Goal: Task Accomplishment & Management: Manage account settings

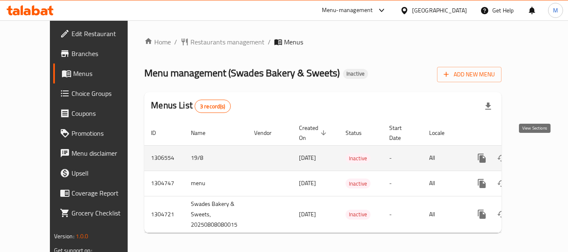
click at [537, 153] on icon "enhanced table" at bounding box center [542, 158] width 10 height 10
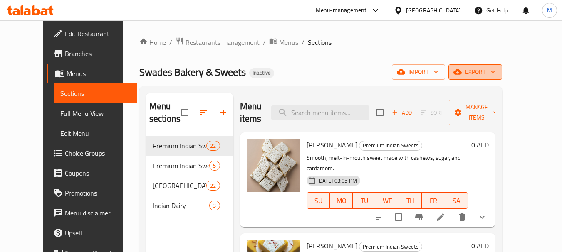
click at [495, 67] on span "export" at bounding box center [475, 72] width 40 height 10
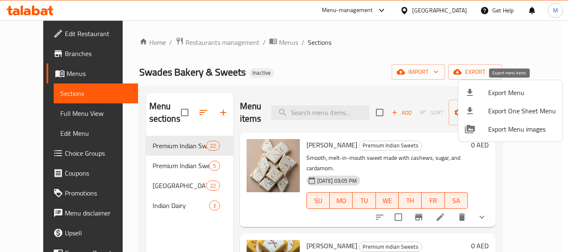
click at [511, 92] on span "Export Menu" at bounding box center [522, 93] width 68 height 10
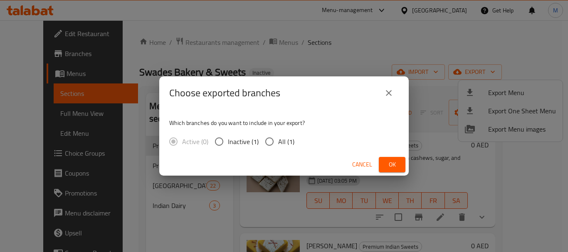
click at [284, 141] on span "All (1)" at bounding box center [286, 142] width 16 height 10
click at [278, 141] on input "All (1)" at bounding box center [269, 141] width 17 height 17
radio input "true"
drag, startPoint x: 392, startPoint y: 166, endPoint x: 371, endPoint y: 153, distance: 24.5
click at [392, 166] on span "Ok" at bounding box center [391, 165] width 13 height 10
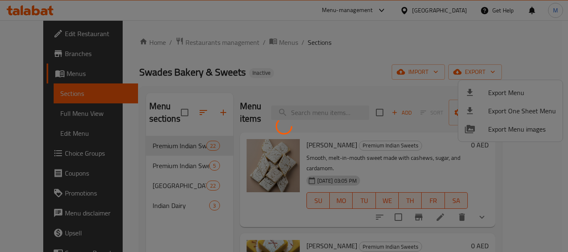
click at [256, 43] on div at bounding box center [284, 126] width 568 height 252
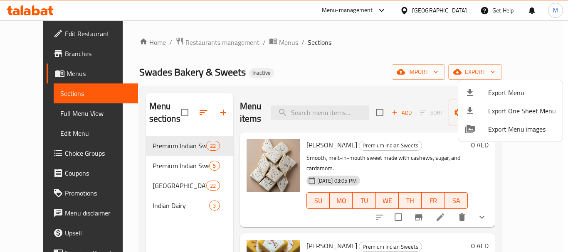
click at [256, 43] on div at bounding box center [284, 126] width 568 height 252
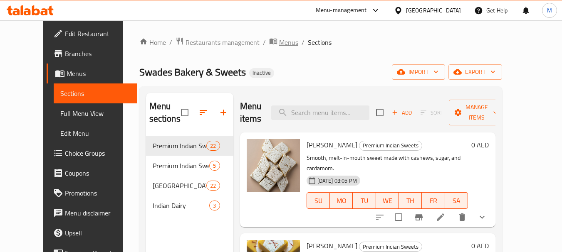
click at [279, 43] on span "Menus" at bounding box center [288, 42] width 19 height 10
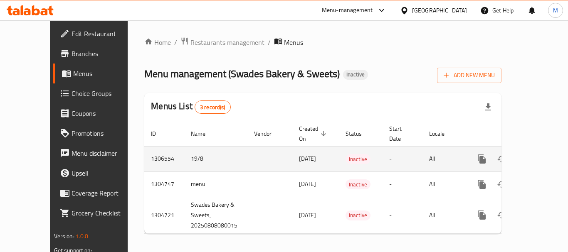
click at [497, 154] on icon "enhanced table" at bounding box center [502, 159] width 10 height 10
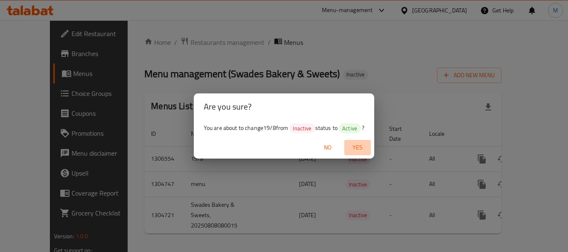
click at [360, 143] on span "Yes" at bounding box center [358, 148] width 20 height 10
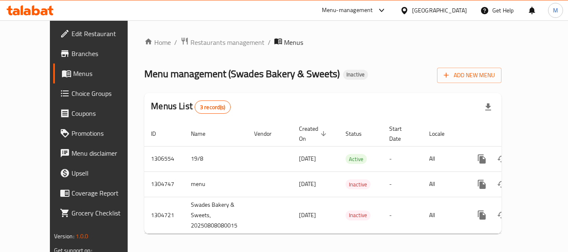
click at [455, 10] on div "[GEOGRAPHIC_DATA]" at bounding box center [439, 10] width 55 height 9
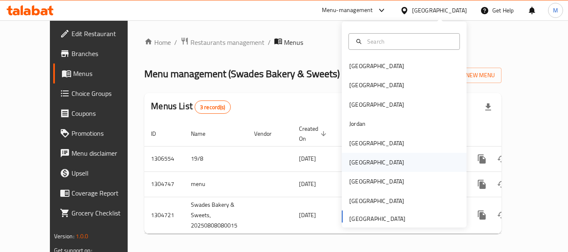
click at [356, 159] on div "[GEOGRAPHIC_DATA]" at bounding box center [376, 162] width 55 height 9
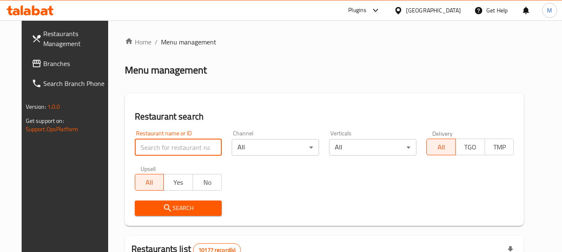
click at [177, 145] on input "search" at bounding box center [178, 147] width 87 height 17
paste input "Afghan Nights"
type input "Afghan Nights"
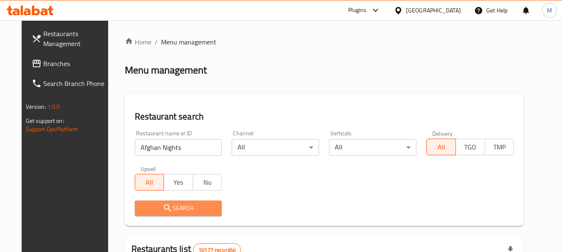
click at [180, 213] on span "Search" at bounding box center [178, 208] width 74 height 10
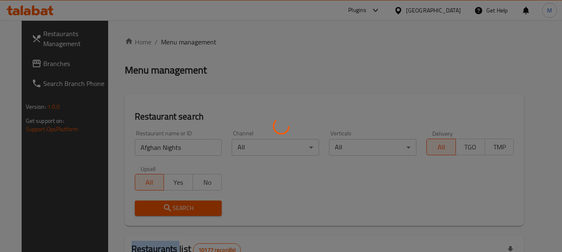
click at [180, 213] on div at bounding box center [281, 126] width 562 height 252
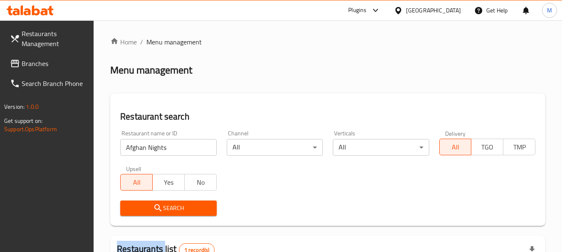
scroll to position [118, 0]
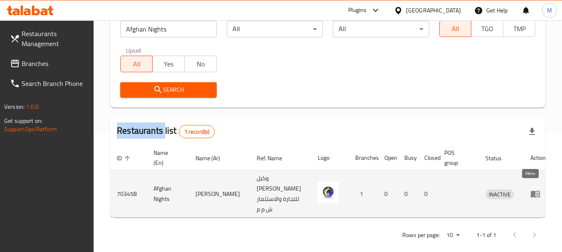
click at [531, 191] on icon "enhanced table" at bounding box center [535, 194] width 9 height 7
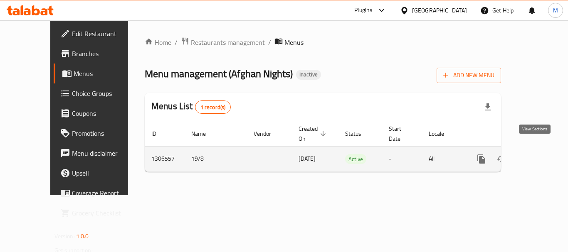
click at [538, 155] on icon "enhanced table" at bounding box center [541, 158] width 7 height 7
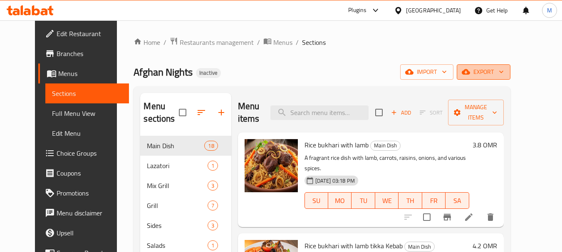
click at [503, 72] on span "export" at bounding box center [483, 72] width 40 height 10
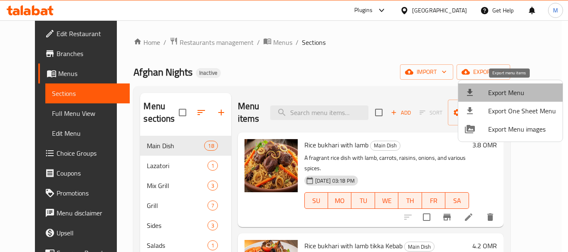
click at [514, 91] on span "Export Menu" at bounding box center [522, 93] width 68 height 10
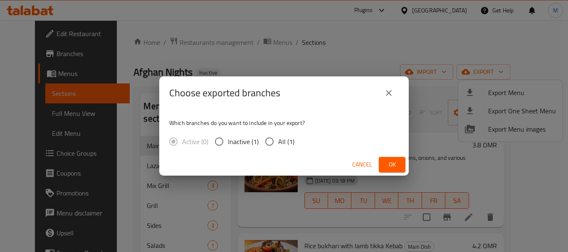
click at [283, 139] on span "All (1)" at bounding box center [286, 142] width 16 height 10
click at [278, 139] on input "All (1)" at bounding box center [269, 141] width 17 height 17
radio input "true"
drag, startPoint x: 396, startPoint y: 166, endPoint x: 344, endPoint y: 193, distance: 58.8
click at [387, 168] on span "Ok" at bounding box center [391, 165] width 13 height 10
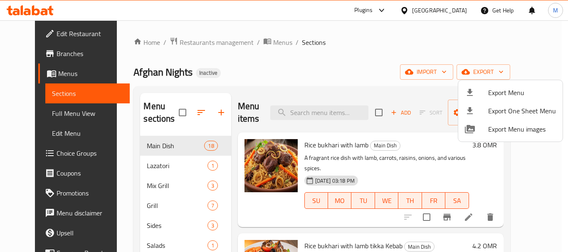
click at [253, 63] on div at bounding box center [284, 126] width 568 height 252
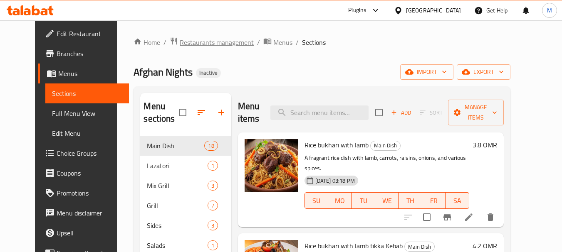
click at [200, 44] on span "Restaurants management" at bounding box center [217, 42] width 74 height 10
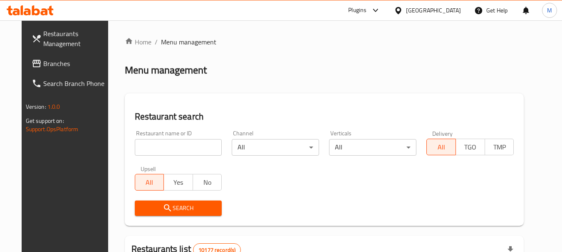
click at [406, 14] on div at bounding box center [400, 10] width 12 height 9
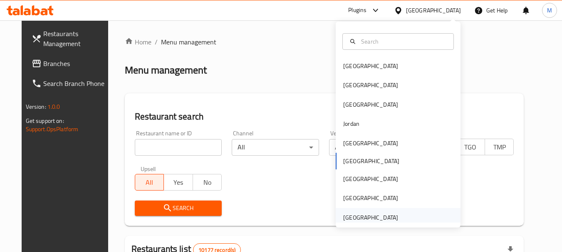
click at [365, 220] on div "United Arab Emirates" at bounding box center [370, 217] width 55 height 9
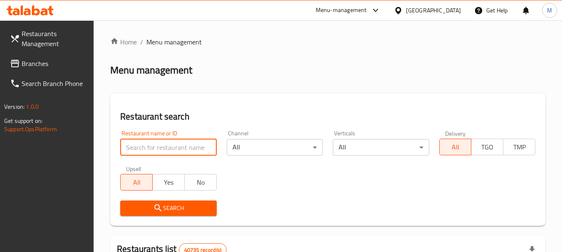
click at [149, 145] on input "search" at bounding box center [168, 147] width 96 height 17
paste input "Al Nuzha Bakery"
type input "Al Nuzha Bakery"
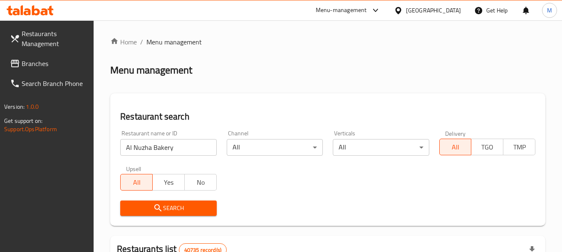
click at [181, 207] on span "Search" at bounding box center [168, 208] width 83 height 10
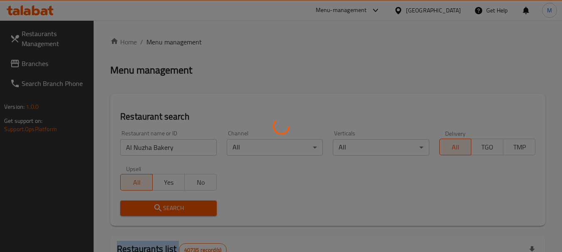
click at [181, 207] on div at bounding box center [281, 126] width 562 height 252
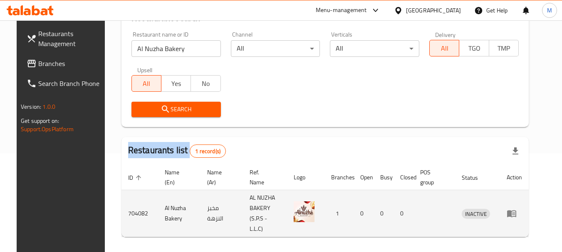
scroll to position [118, 0]
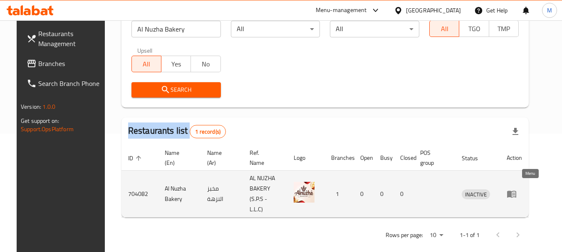
click at [516, 191] on icon "enhanced table" at bounding box center [511, 194] width 9 height 7
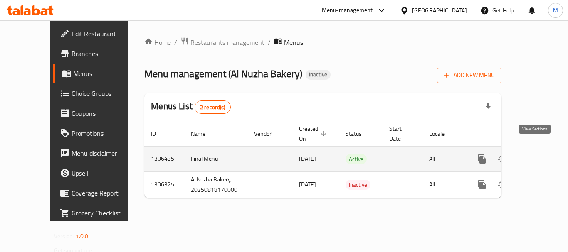
click at [538, 154] on icon "enhanced table" at bounding box center [542, 159] width 10 height 10
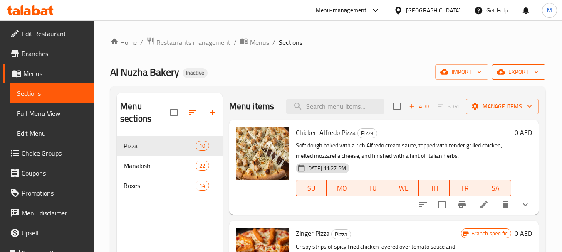
click at [533, 72] on icon "button" at bounding box center [536, 72] width 8 height 8
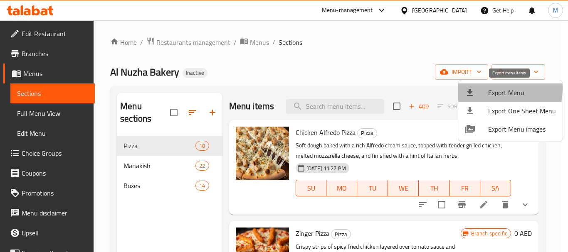
click at [491, 89] on span "Export Menu" at bounding box center [522, 93] width 68 height 10
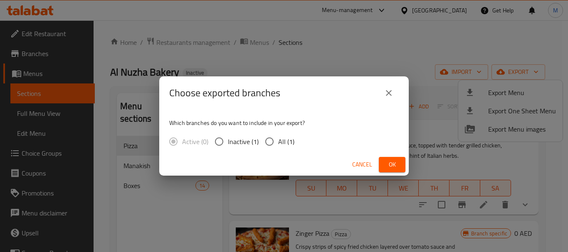
click at [276, 141] on input "All (1)" at bounding box center [269, 141] width 17 height 17
radio input "true"
click at [397, 169] on span "Ok" at bounding box center [391, 165] width 13 height 10
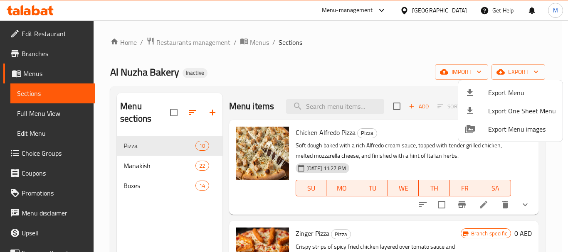
click at [44, 35] on div at bounding box center [284, 126] width 568 height 252
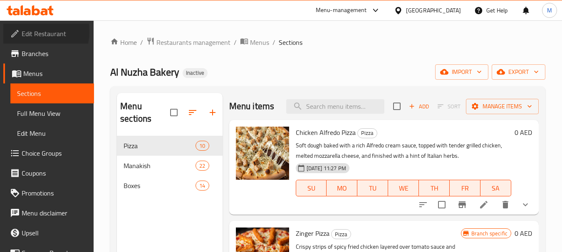
click at [32, 32] on span "Edit Restaurant" at bounding box center [55, 34] width 66 height 10
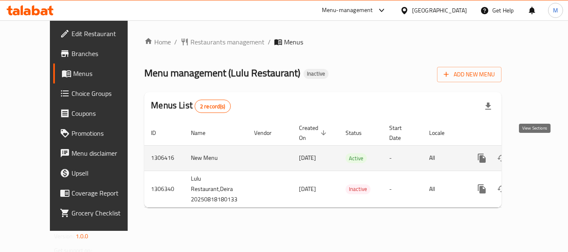
click at [537, 153] on icon "enhanced table" at bounding box center [542, 158] width 10 height 10
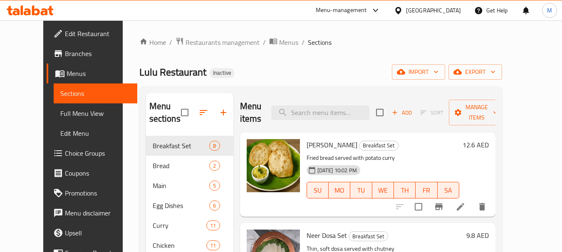
click at [287, 83] on div "Home / Restaurants management / Menus / Sections Lulu Restaurant Inactive impor…" at bounding box center [320, 201] width 363 height 328
click at [502, 65] on button "export" at bounding box center [475, 71] width 54 height 15
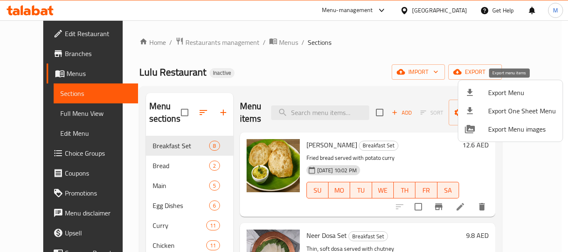
click at [512, 91] on span "Export Menu" at bounding box center [522, 93] width 68 height 10
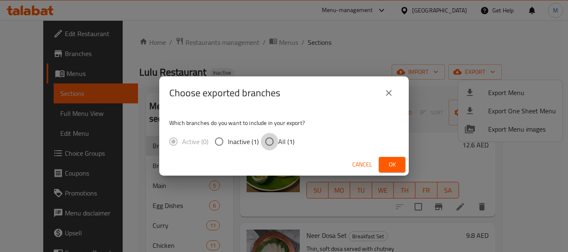
click at [276, 138] on input "All (1)" at bounding box center [269, 141] width 17 height 17
radio input "true"
click at [392, 161] on span "Ok" at bounding box center [391, 165] width 13 height 10
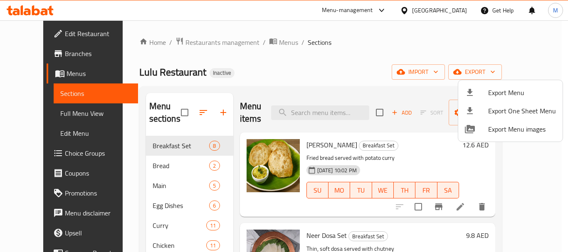
click at [319, 113] on div at bounding box center [284, 126] width 568 height 252
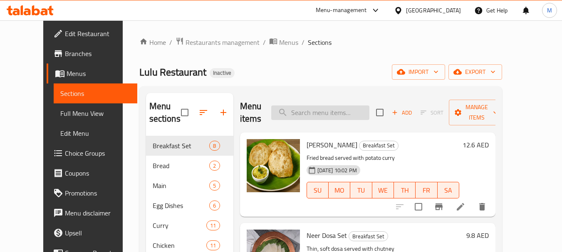
click at [319, 113] on input "search" at bounding box center [320, 113] width 98 height 15
paste input "Beef Fry"
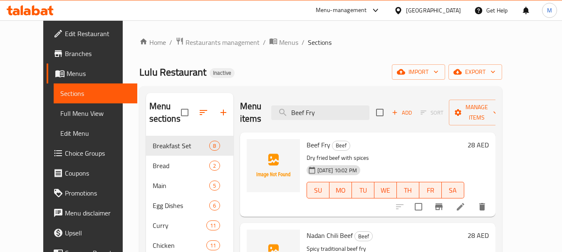
type input "Beef Fry"
click at [342, 153] on p "Dry fried beef with spices" at bounding box center [385, 158] width 158 height 10
click at [254, 147] on icon "upload picture" at bounding box center [258, 150] width 8 height 7
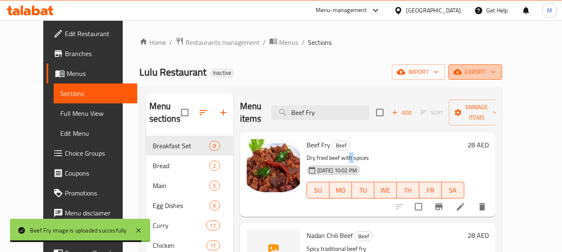
click at [495, 69] on span "export" at bounding box center [475, 72] width 40 height 10
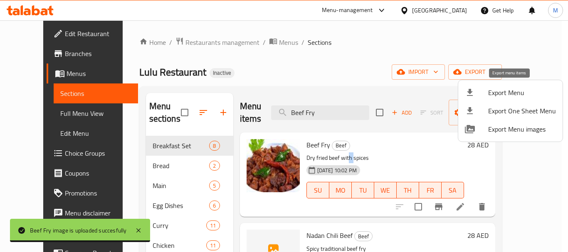
click at [510, 97] on span "Export Menu" at bounding box center [522, 93] width 68 height 10
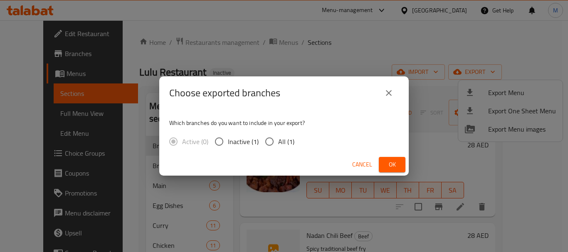
click at [284, 139] on span "All (1)" at bounding box center [286, 142] width 16 height 10
click at [278, 139] on input "All (1)" at bounding box center [269, 141] width 17 height 17
radio input "true"
click at [381, 164] on button "Ok" at bounding box center [392, 164] width 27 height 15
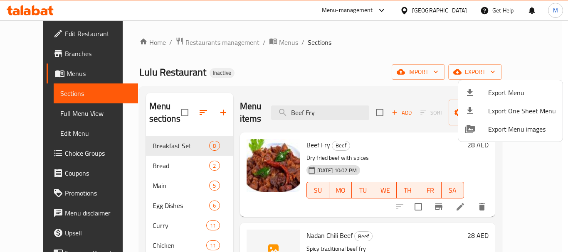
click at [221, 55] on div at bounding box center [284, 126] width 568 height 252
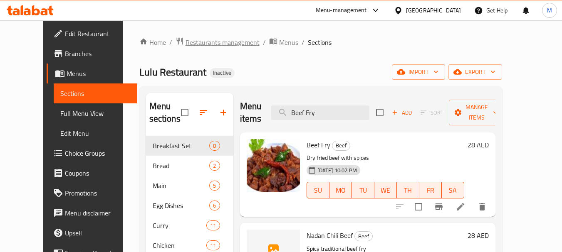
click at [212, 40] on span "Restaurants management" at bounding box center [222, 42] width 74 height 10
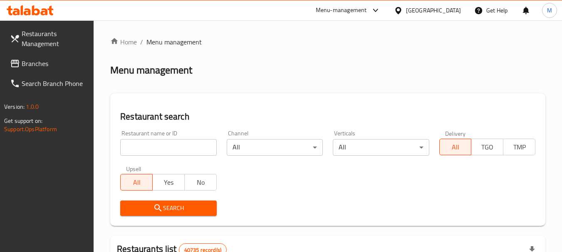
click at [197, 143] on input "search" at bounding box center [168, 147] width 96 height 17
paste input "Chaat Mast"
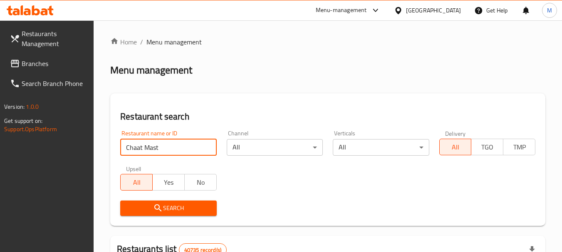
click at [165, 208] on span "Search" at bounding box center [168, 208] width 83 height 10
click at [165, 208] on div at bounding box center [281, 126] width 562 height 252
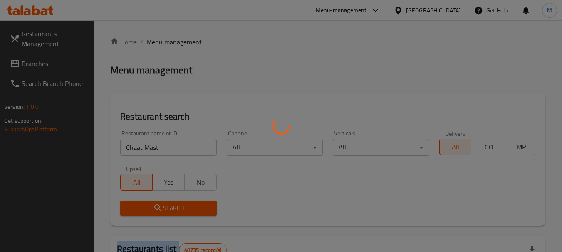
drag, startPoint x: 165, startPoint y: 208, endPoint x: 483, endPoint y: 188, distance: 318.7
click at [168, 208] on div at bounding box center [281, 126] width 562 height 252
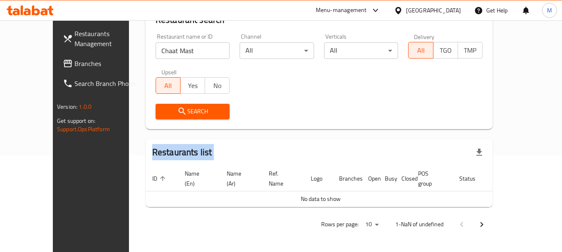
scroll to position [87, 0]
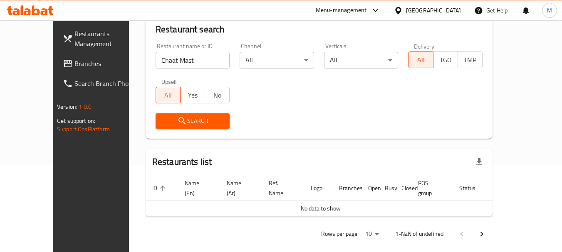
click at [163, 63] on input "Chaat Mast" at bounding box center [192, 60] width 74 height 17
click button "Search" at bounding box center [192, 121] width 74 height 15
type input "Chaat Masti"
click at [169, 122] on span "Search" at bounding box center [192, 121] width 61 height 10
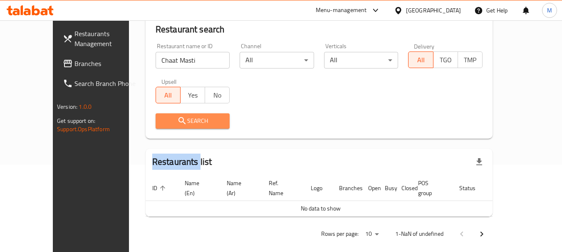
click at [169, 122] on div at bounding box center [281, 126] width 562 height 252
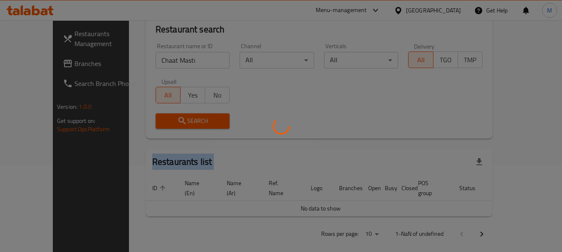
click at [169, 122] on div at bounding box center [281, 126] width 562 height 252
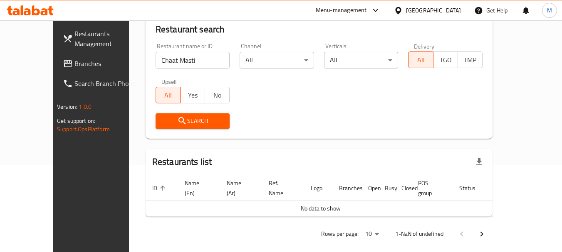
click at [425, 9] on div "United Arab Emirates" at bounding box center [433, 10] width 55 height 9
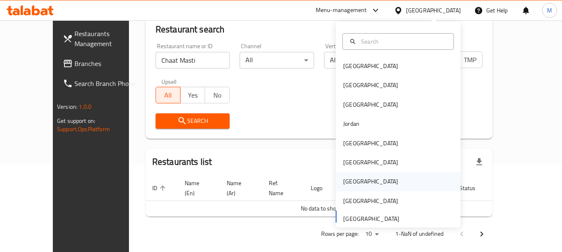
click at [350, 182] on div "Qatar" at bounding box center [370, 181] width 55 height 9
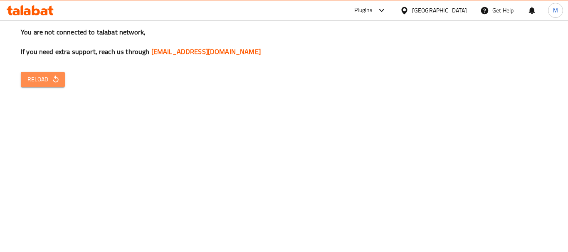
click at [31, 84] on span "Reload" at bounding box center [42, 79] width 31 height 10
click at [38, 82] on span "Reload" at bounding box center [42, 79] width 31 height 10
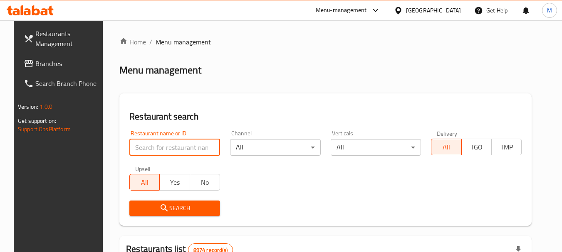
click at [195, 151] on input "search" at bounding box center [174, 147] width 91 height 17
paste input "Chaat Mast"
type input "Chaat Mast"
click at [170, 214] on button "Search" at bounding box center [174, 208] width 91 height 15
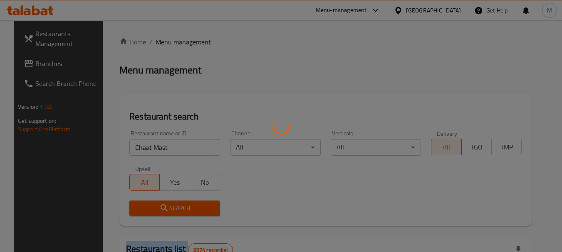
click at [170, 214] on div at bounding box center [281, 126] width 562 height 252
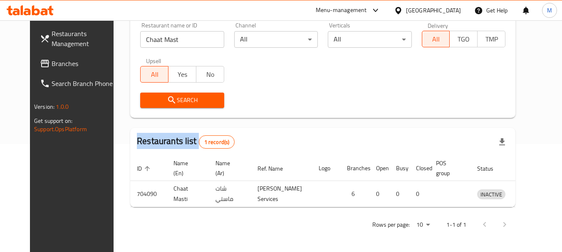
scroll to position [111, 0]
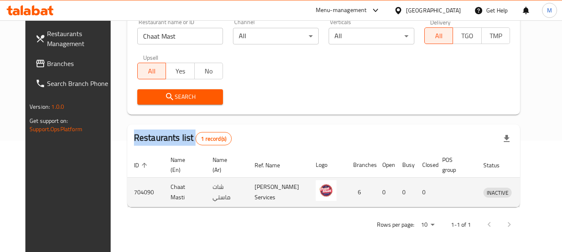
click at [528, 195] on icon "enhanced table" at bounding box center [533, 193] width 10 height 10
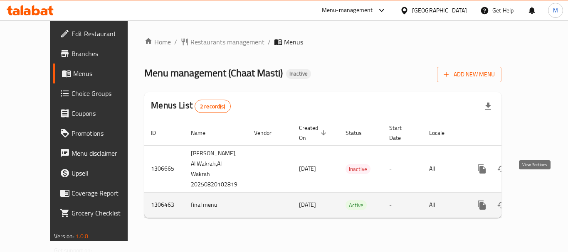
click at [538, 200] on icon "enhanced table" at bounding box center [542, 205] width 10 height 10
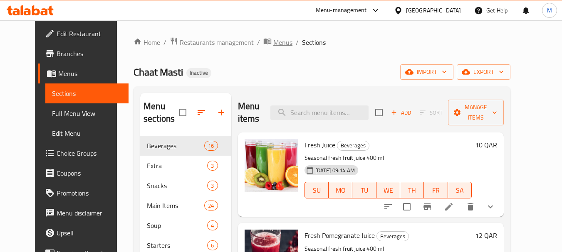
click at [273, 40] on span "Menus" at bounding box center [282, 42] width 19 height 10
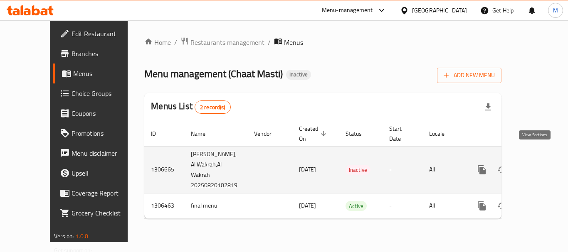
click at [537, 165] on icon "enhanced table" at bounding box center [542, 170] width 10 height 10
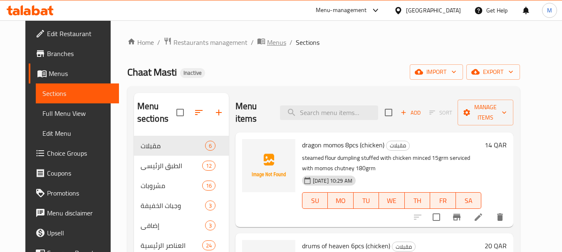
click at [267, 42] on span "Menus" at bounding box center [276, 42] width 19 height 10
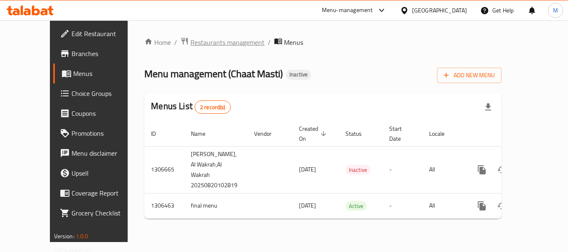
click at [190, 45] on span "Restaurants management" at bounding box center [227, 42] width 74 height 10
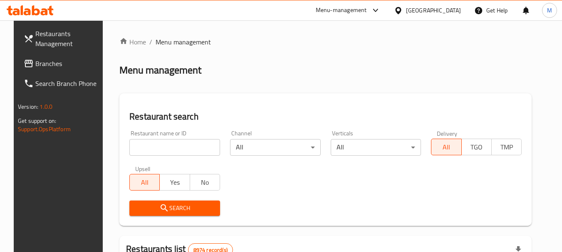
click at [453, 9] on div "[GEOGRAPHIC_DATA]" at bounding box center [433, 10] width 55 height 9
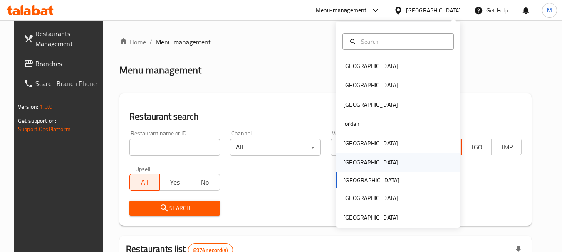
click at [360, 170] on div "[GEOGRAPHIC_DATA]" at bounding box center [398, 162] width 125 height 19
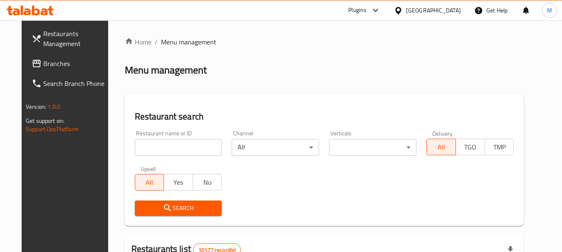
click at [160, 148] on div at bounding box center [281, 126] width 562 height 252
click at [160, 148] on input "search" at bounding box center [178, 147] width 87 height 17
paste input "Blue berry, al elya"
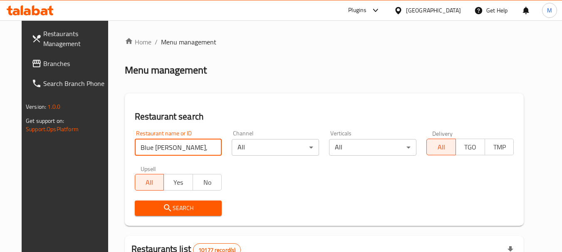
drag, startPoint x: 162, startPoint y: 151, endPoint x: 180, endPoint y: 151, distance: 18.7
click at [180, 151] on input "Blue berry, al elya" at bounding box center [178, 147] width 87 height 17
type input "Blue berry"
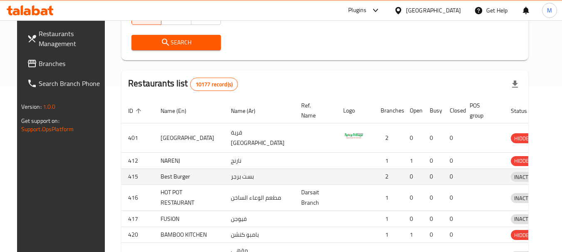
scroll to position [166, 0]
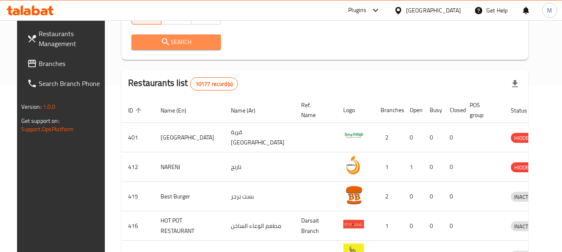
click at [189, 42] on span "Search" at bounding box center [176, 42] width 76 height 10
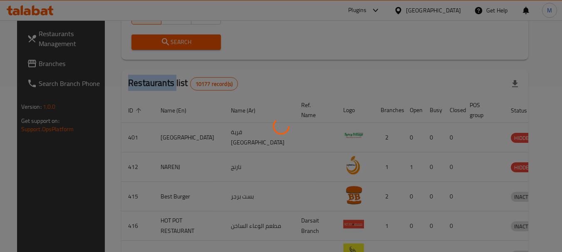
click at [189, 42] on div at bounding box center [281, 126] width 562 height 252
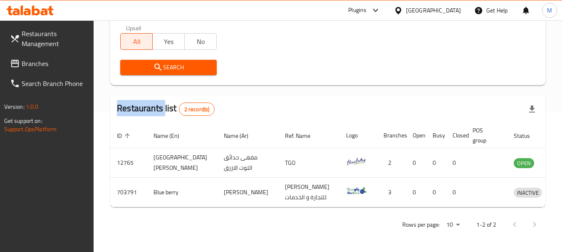
scroll to position [148, 0]
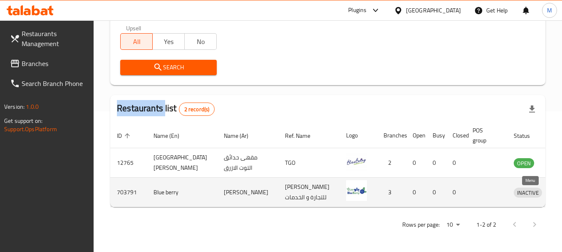
click at [561, 191] on icon "enhanced table" at bounding box center [565, 192] width 3 height 3
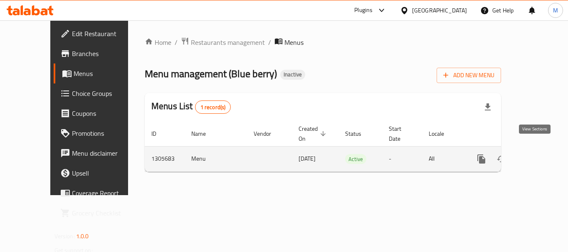
click at [538, 154] on icon "enhanced table" at bounding box center [541, 159] width 10 height 10
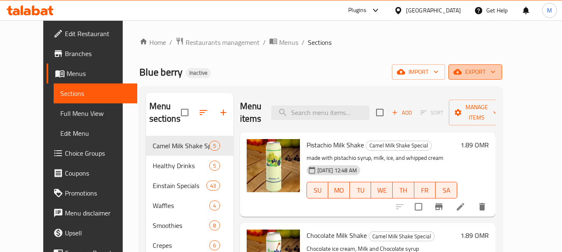
click at [495, 72] on span "export" at bounding box center [475, 72] width 40 height 10
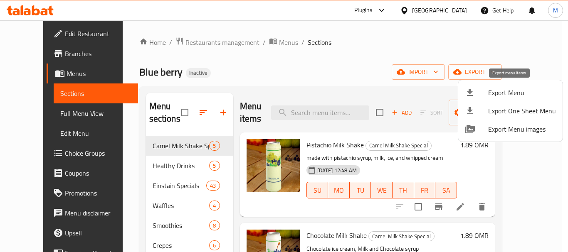
click at [498, 91] on span "Export Menu" at bounding box center [522, 93] width 68 height 10
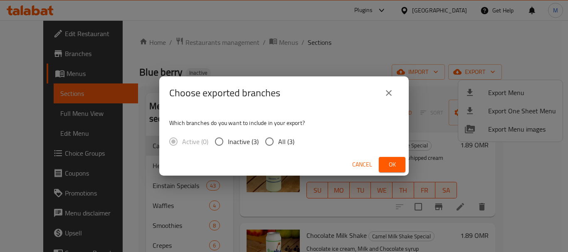
click at [278, 141] on span "All (3)" at bounding box center [286, 142] width 16 height 10
click at [278, 141] on input "All (3)" at bounding box center [269, 141] width 17 height 17
radio input "true"
click at [390, 163] on span "Ok" at bounding box center [391, 165] width 13 height 10
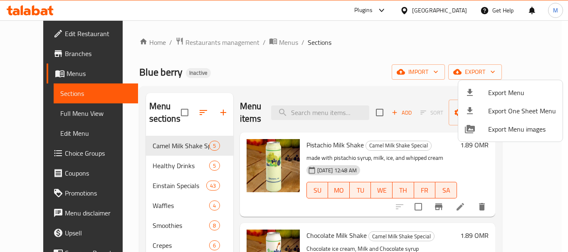
click at [146, 189] on div at bounding box center [284, 126] width 568 height 252
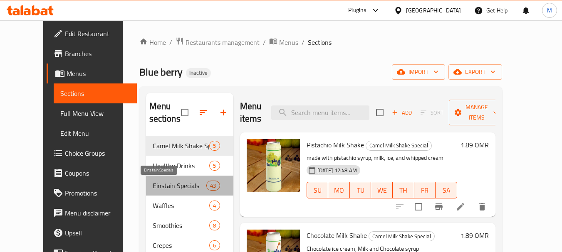
click at [153, 189] on span "Einstain Specials" at bounding box center [180, 186] width 54 height 10
click at [153, 143] on span "Camel Milk Shake Special" at bounding box center [181, 146] width 57 height 10
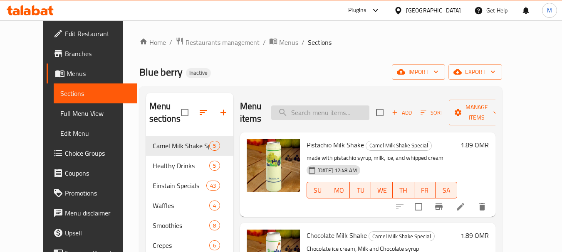
click at [324, 109] on input "search" at bounding box center [320, 113] width 98 height 15
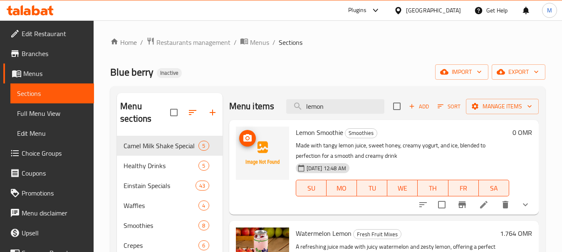
type input "lemon"
click at [249, 138] on icon "upload picture" at bounding box center [247, 138] width 10 height 10
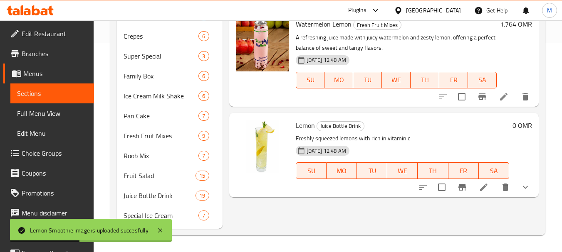
scroll to position [2, 0]
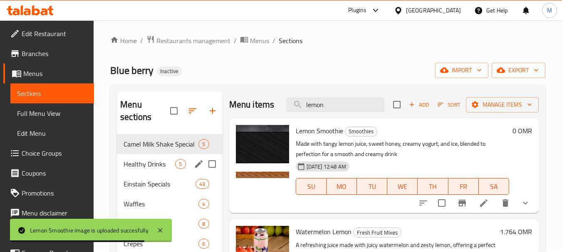
click at [156, 167] on span "Healthy Drinks" at bounding box center [149, 164] width 52 height 10
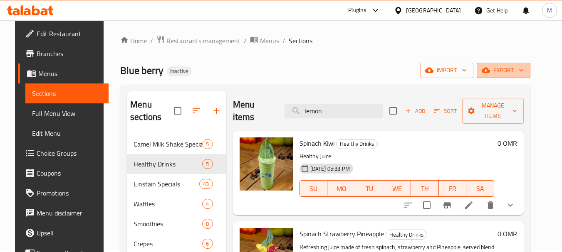
click at [530, 69] on button "export" at bounding box center [503, 70] width 54 height 15
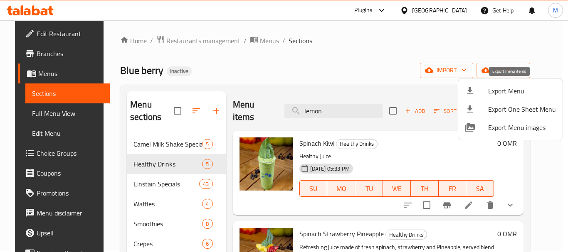
click at [500, 90] on span "Export Menu" at bounding box center [522, 91] width 68 height 10
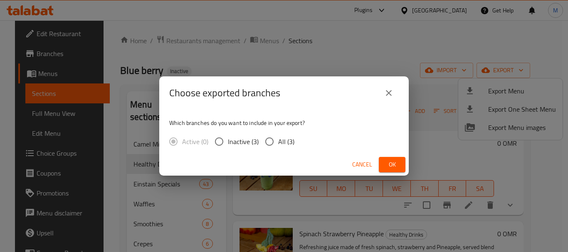
click at [288, 146] on span "All (3)" at bounding box center [286, 142] width 16 height 10
click at [278, 146] on input "All (3)" at bounding box center [269, 141] width 17 height 17
radio input "true"
drag, startPoint x: 379, startPoint y: 164, endPoint x: 400, endPoint y: 164, distance: 20.8
click at [385, 164] on button "Ok" at bounding box center [392, 164] width 27 height 15
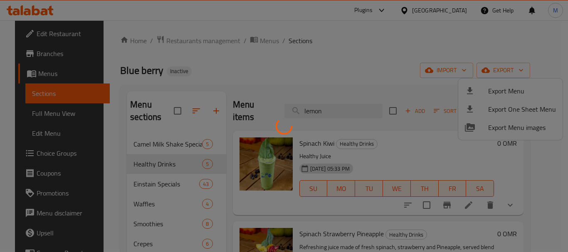
click at [390, 161] on div at bounding box center [284, 126] width 568 height 252
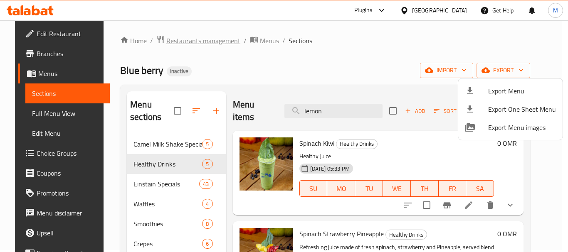
click at [211, 40] on div at bounding box center [284, 126] width 568 height 252
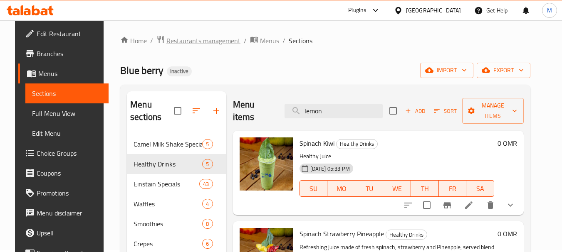
click at [211, 40] on span "Restaurants management" at bounding box center [203, 41] width 74 height 10
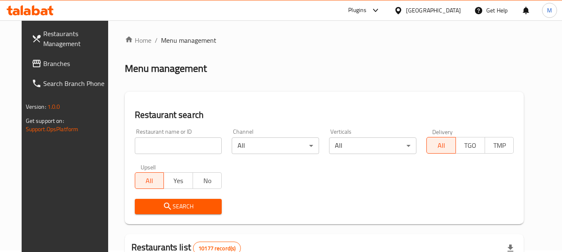
click at [402, 12] on icon at bounding box center [398, 10] width 9 height 9
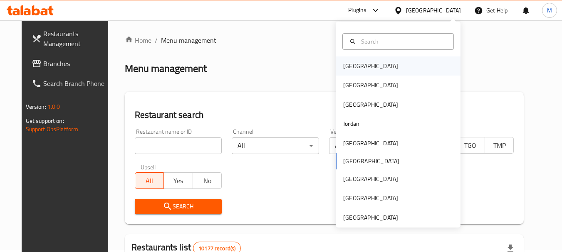
click at [369, 66] on div "Bahrain" at bounding box center [398, 66] width 125 height 19
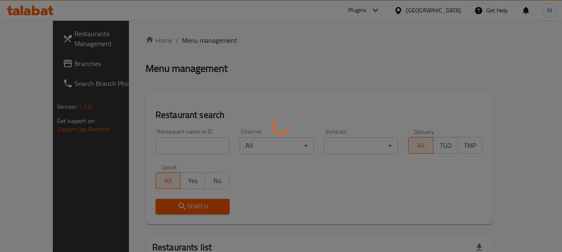
click at [178, 148] on div at bounding box center [281, 126] width 562 height 252
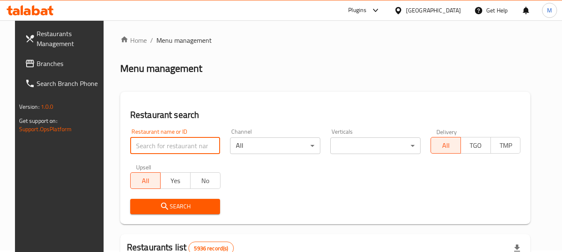
click at [174, 146] on input "search" at bounding box center [175, 146] width 90 height 17
paste input "Nelly Pastries And Broasted"
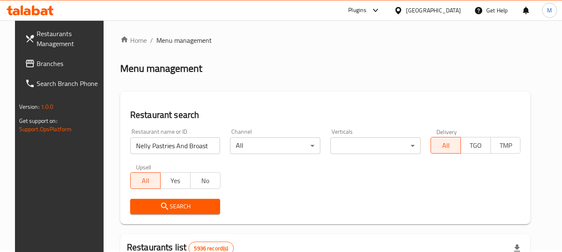
click at [139, 202] on span "Search" at bounding box center [175, 207] width 77 height 10
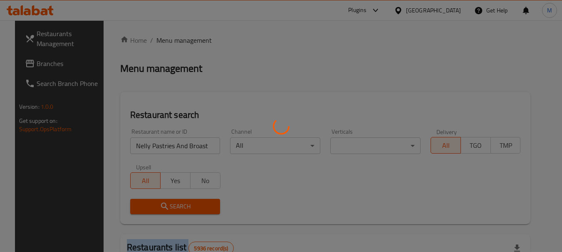
click at [139, 201] on div at bounding box center [281, 126] width 562 height 252
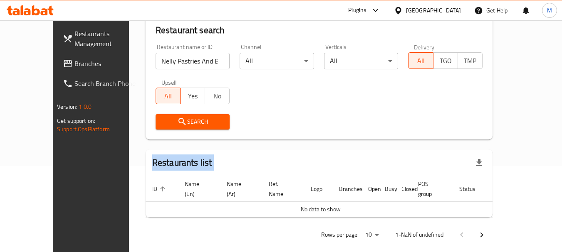
scroll to position [87, 0]
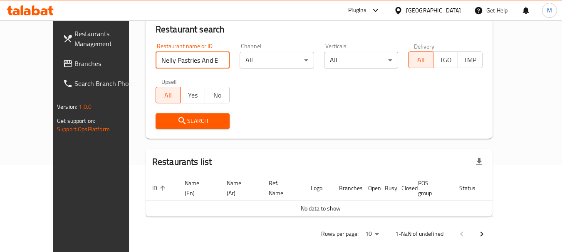
drag, startPoint x: 190, startPoint y: 58, endPoint x: 234, endPoint y: 57, distance: 44.1
click at [234, 57] on div "Restaurant name or ID Nelly Pastries And Broasted Restaurant name or ID Channel…" at bounding box center [319, 86] width 337 height 96
type input "Nelly Pastries And Bro"
click button "Search" at bounding box center [192, 121] width 74 height 15
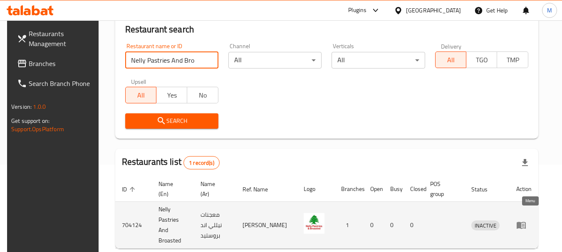
click at [526, 220] on icon "enhanced table" at bounding box center [521, 225] width 10 height 10
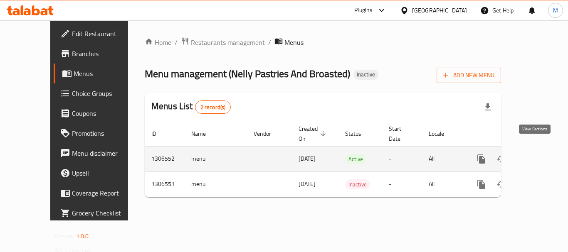
click at [538, 155] on icon "enhanced table" at bounding box center [541, 158] width 7 height 7
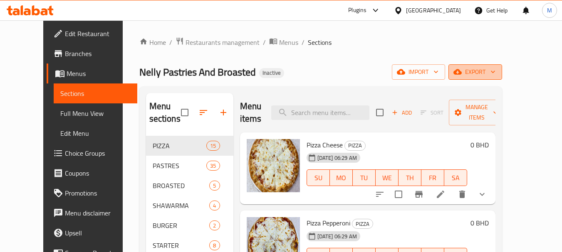
click at [495, 76] on span "export" at bounding box center [475, 72] width 40 height 10
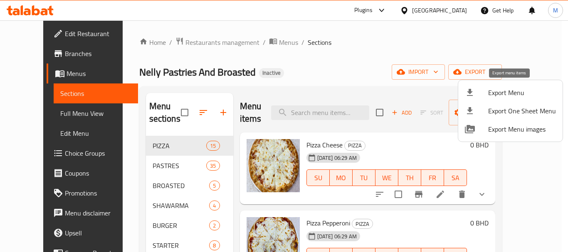
click at [503, 85] on li "Export Menu" at bounding box center [510, 93] width 104 height 18
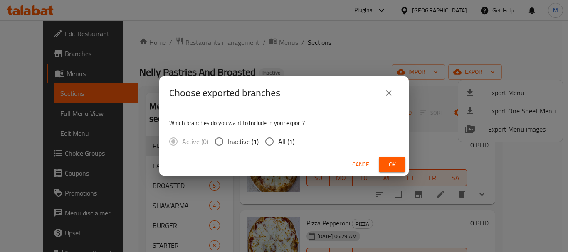
click at [282, 139] on span "All (1)" at bounding box center [286, 142] width 16 height 10
click at [278, 139] on input "All (1)" at bounding box center [269, 141] width 17 height 17
radio input "true"
click at [390, 163] on span "Ok" at bounding box center [391, 165] width 13 height 10
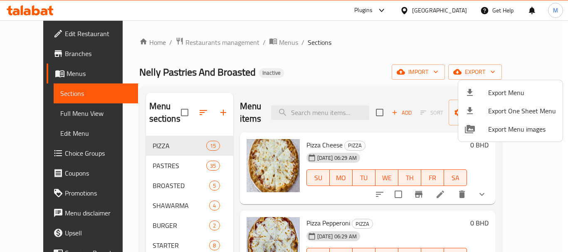
click at [133, 222] on div at bounding box center [284, 126] width 568 height 252
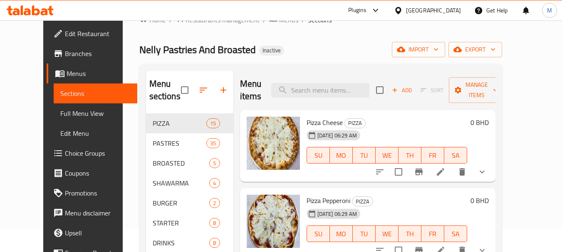
scroll to position [42, 0]
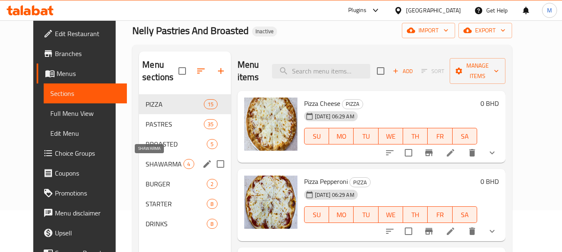
drag, startPoint x: 145, startPoint y: 163, endPoint x: 145, endPoint y: 141, distance: 22.9
click at [146, 163] on span "SHAWARMA" at bounding box center [165, 164] width 38 height 10
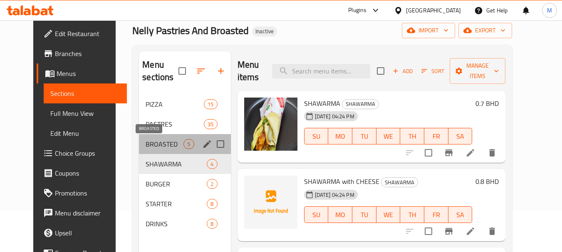
click at [146, 141] on span "BROASTED" at bounding box center [165, 144] width 38 height 10
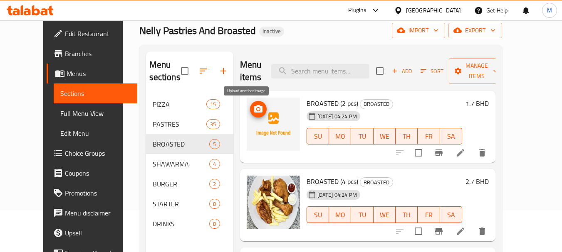
click at [257, 109] on circle "upload picture" at bounding box center [258, 109] width 2 height 2
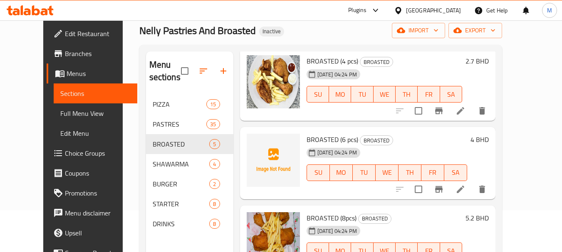
scroll to position [125, 0]
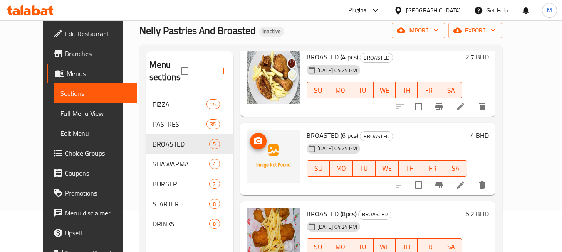
click at [253, 145] on icon "upload picture" at bounding box center [258, 141] width 10 height 10
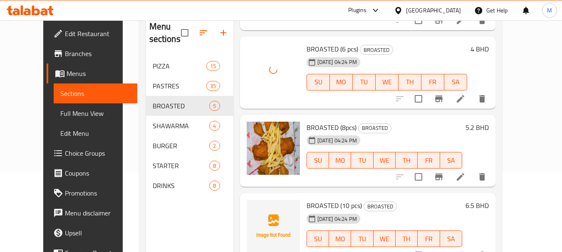
scroll to position [116, 0]
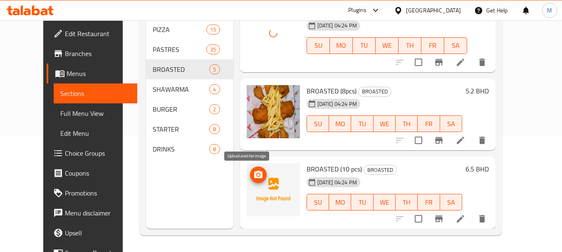
click at [254, 172] on icon "upload picture" at bounding box center [258, 174] width 8 height 7
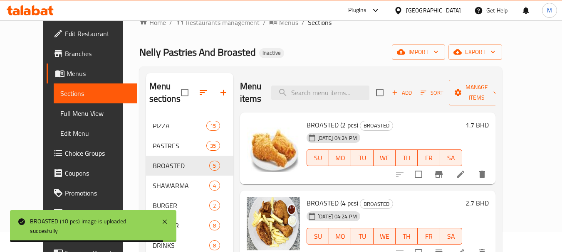
scroll to position [0, 0]
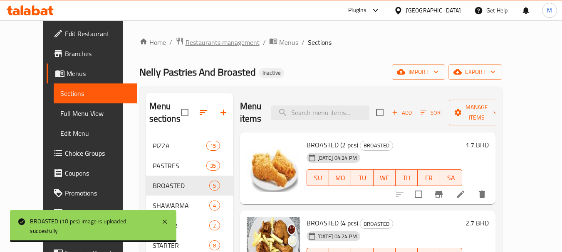
click at [185, 42] on span "Restaurants management" at bounding box center [222, 42] width 74 height 10
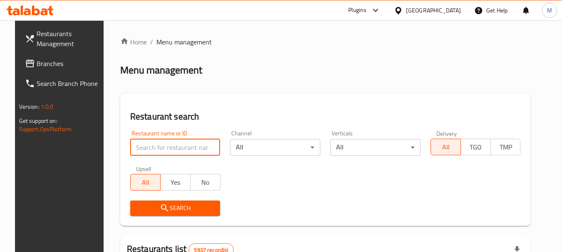
click at [161, 148] on input "search" at bounding box center [175, 147] width 90 height 17
paste input "Debnath Cafe & Restaurant"
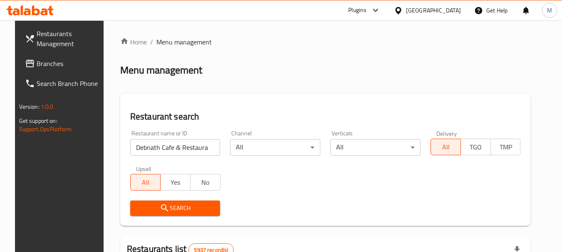
click at [168, 205] on span "Search" at bounding box center [175, 208] width 77 height 10
drag, startPoint x: 168, startPoint y: 205, endPoint x: 171, endPoint y: 201, distance: 5.4
click at [168, 204] on div at bounding box center [281, 126] width 562 height 252
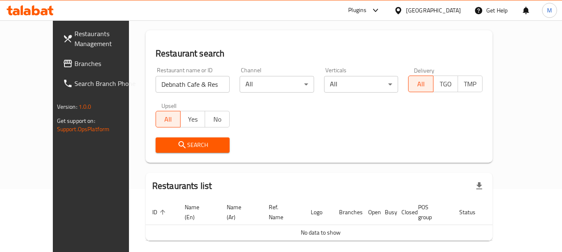
scroll to position [87, 0]
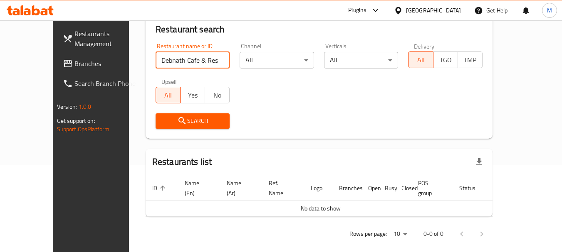
drag, startPoint x: 188, startPoint y: 62, endPoint x: 242, endPoint y: 65, distance: 55.0
click at [242, 65] on div "Restaurant name or ID Debnath Cafe & Restaurant Restaurant name or ID Channel A…" at bounding box center [319, 86] width 337 height 96
click button "Search" at bounding box center [192, 121] width 74 height 15
drag, startPoint x: 162, startPoint y: 57, endPoint x: 200, endPoint y: 59, distance: 38.3
click at [200, 58] on input "Debnath Cafe & Resta" at bounding box center [192, 60] width 74 height 17
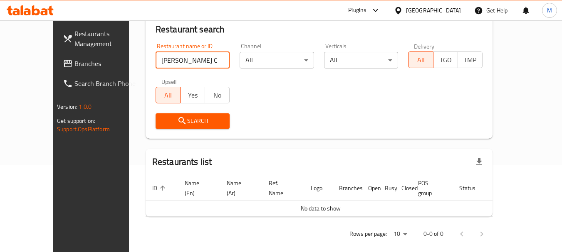
type input "Debnath Caf"
click button "Search" at bounding box center [192, 121] width 74 height 15
click at [444, 12] on div "Bahrain" at bounding box center [433, 10] width 55 height 9
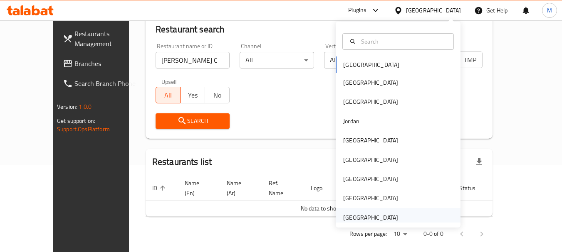
click at [368, 215] on div "United Arab Emirates" at bounding box center [370, 217] width 55 height 9
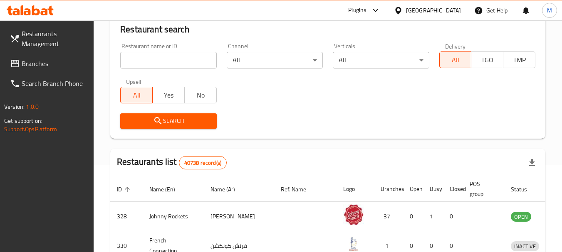
click at [179, 59] on input "search" at bounding box center [168, 60] width 96 height 17
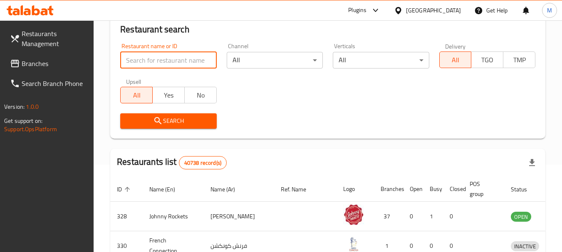
paste input "Debnath Cafe & Restaurant"
type input "Debnath Cafe & Restaurant"
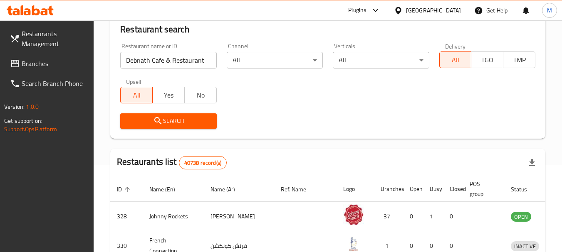
drag, startPoint x: 210, startPoint y: 138, endPoint x: 182, endPoint y: 114, distance: 36.5
click at [210, 138] on div "Restaurant search Restaurant name or ID Debnath Cafe & Restaurant Restaurant na…" at bounding box center [327, 72] width 435 height 133
click at [181, 121] on span "Search" at bounding box center [168, 121] width 83 height 10
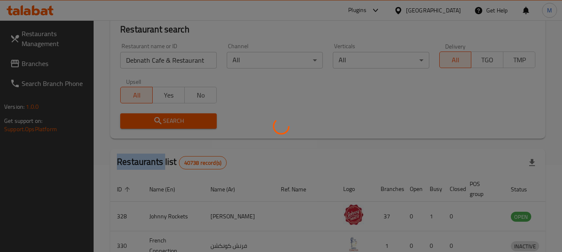
click at [181, 121] on div at bounding box center [281, 126] width 562 height 252
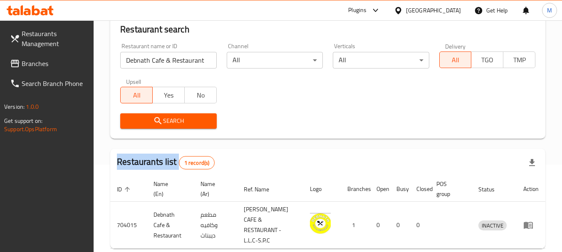
scroll to position [118, 0]
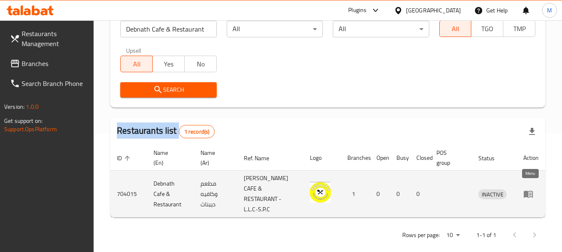
click at [523, 189] on icon "enhanced table" at bounding box center [528, 194] width 10 height 10
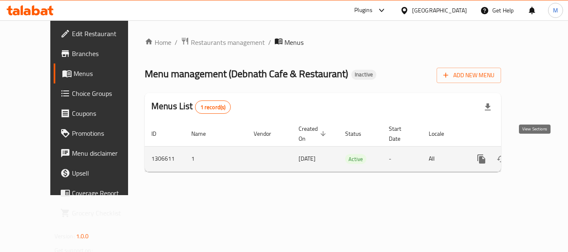
click at [536, 154] on icon "enhanced table" at bounding box center [541, 159] width 10 height 10
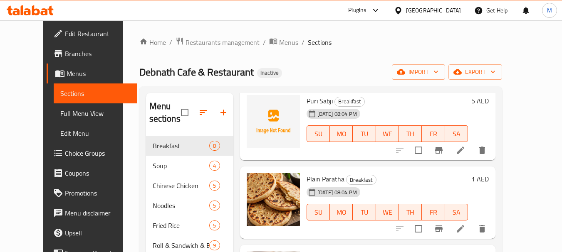
scroll to position [83, 0]
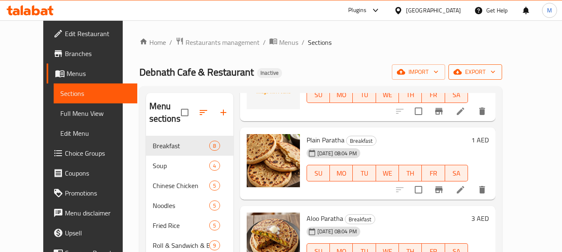
click at [495, 70] on span "export" at bounding box center [475, 72] width 40 height 10
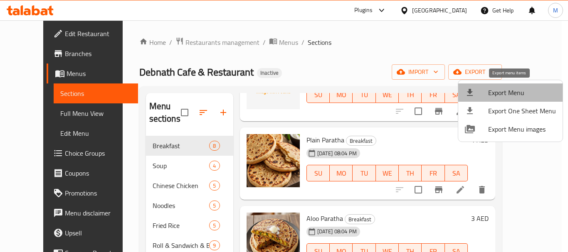
click at [511, 96] on span "Export Menu" at bounding box center [522, 93] width 68 height 10
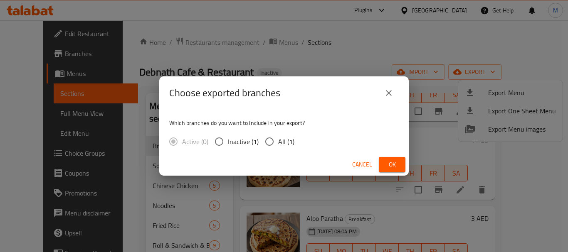
click at [269, 146] on input "All (1)" at bounding box center [269, 141] width 17 height 17
radio input "true"
click at [386, 167] on span "Ok" at bounding box center [391, 165] width 13 height 10
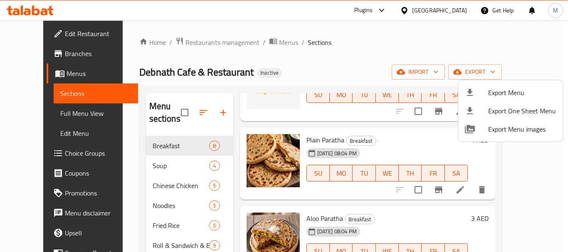
click at [176, 36] on div at bounding box center [284, 126] width 568 height 252
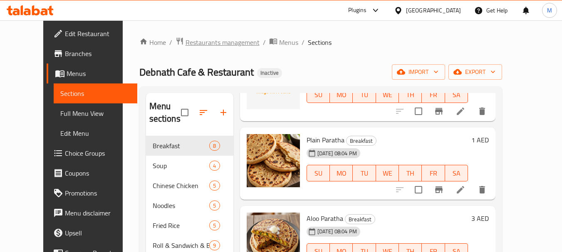
click at [185, 42] on span "Restaurants management" at bounding box center [222, 42] width 74 height 10
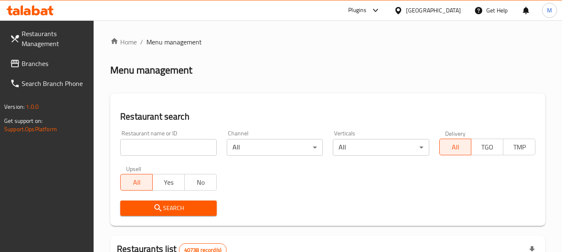
click at [32, 66] on span "Branches" at bounding box center [55, 64] width 66 height 10
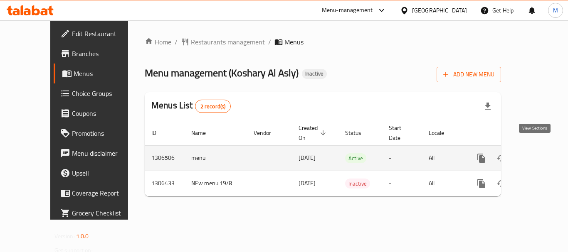
click at [536, 153] on icon "enhanced table" at bounding box center [541, 158] width 10 height 10
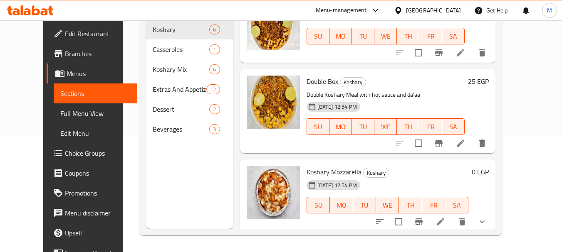
scroll to position [289, 0]
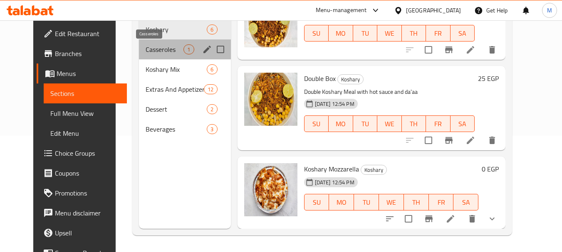
click at [155, 45] on span "Casseroles" at bounding box center [165, 49] width 38 height 10
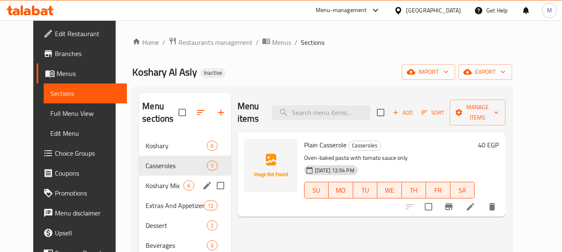
click at [158, 191] on div "Koshary Mix 6" at bounding box center [184, 186] width 91 height 20
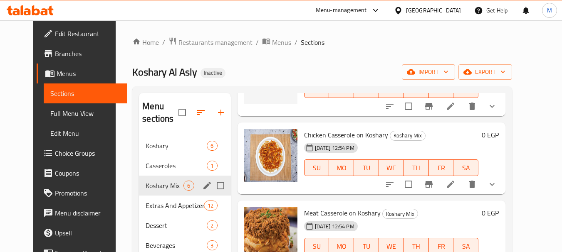
scroll to position [251, 0]
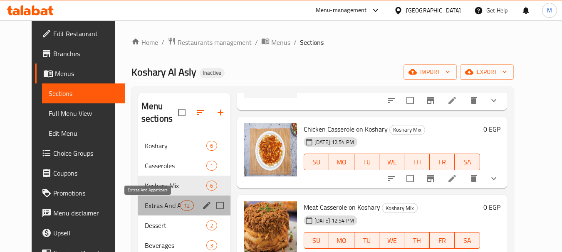
click at [145, 207] on span "Extras And Appetizers" at bounding box center [162, 206] width 35 height 10
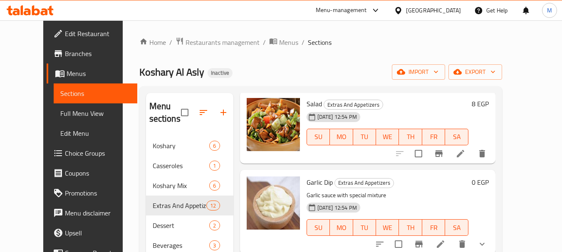
scroll to position [116, 0]
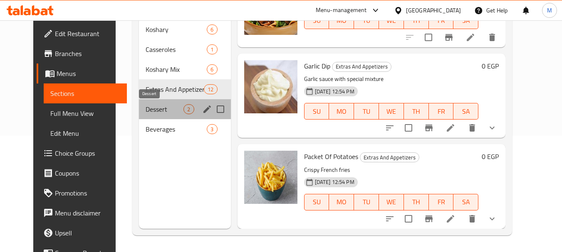
click at [146, 109] on span "Dessert" at bounding box center [165, 109] width 38 height 10
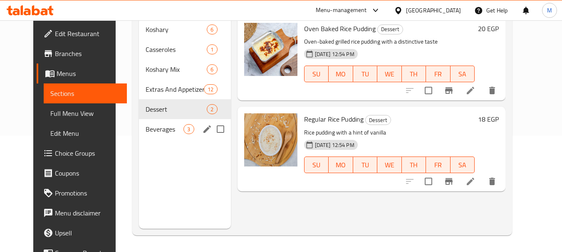
click at [139, 123] on div "Beverages 3" at bounding box center [184, 129] width 91 height 20
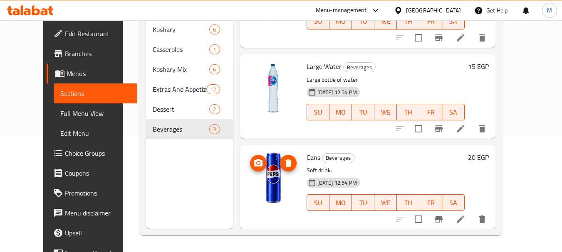
scroll to position [53, 0]
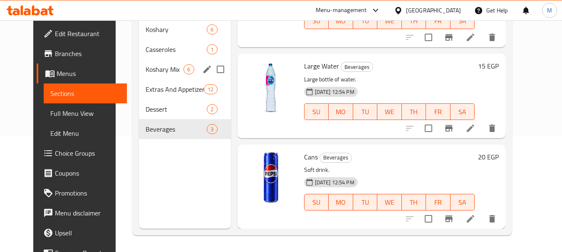
click at [147, 77] on div "Koshary Mix 6" at bounding box center [184, 69] width 91 height 20
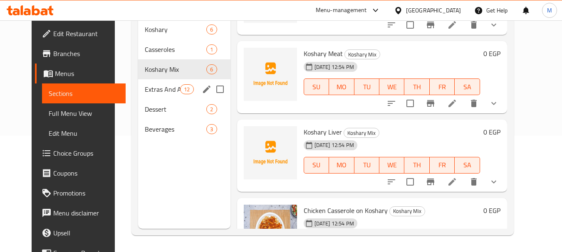
click at [151, 87] on span "Extras And Appetizers" at bounding box center [162, 89] width 35 height 10
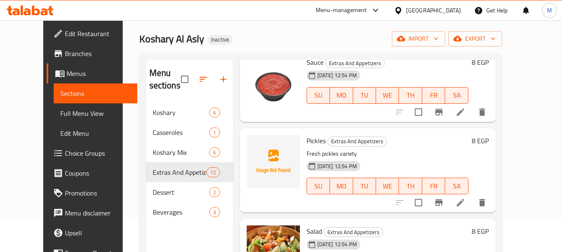
scroll to position [665, 0]
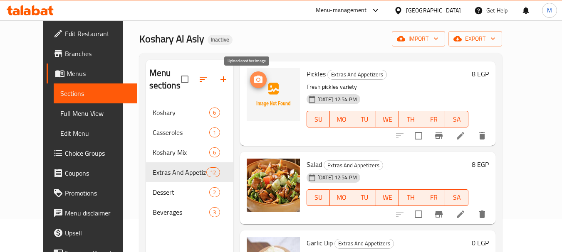
click at [254, 80] on icon "upload picture" at bounding box center [258, 79] width 8 height 7
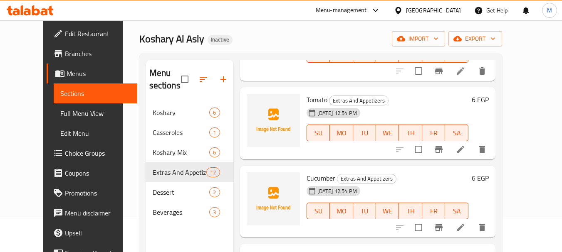
scroll to position [291, 0]
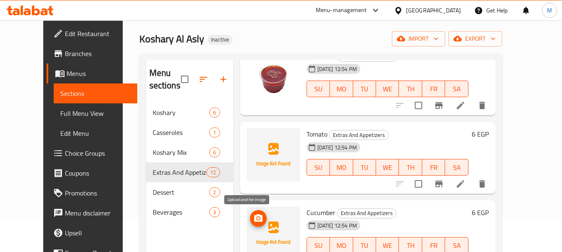
click at [254, 217] on icon "upload picture" at bounding box center [258, 218] width 8 height 7
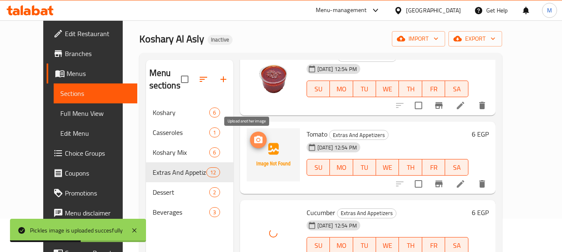
click at [257, 141] on circle "upload picture" at bounding box center [258, 140] width 2 height 2
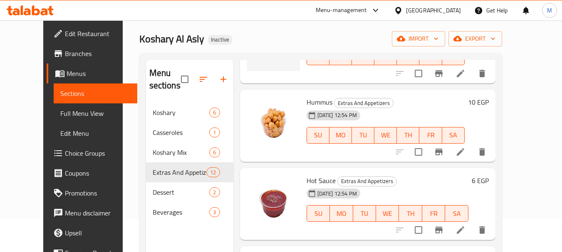
scroll to position [83, 0]
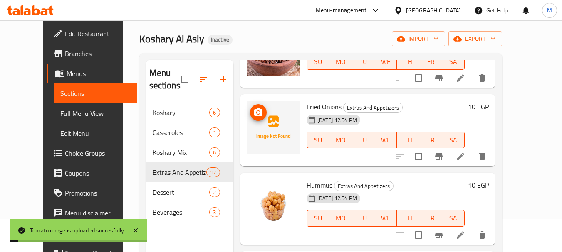
click at [253, 108] on icon "upload picture" at bounding box center [258, 113] width 10 height 10
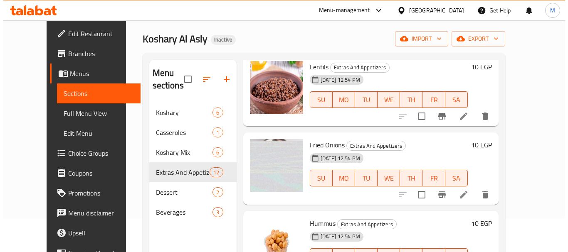
scroll to position [0, 0]
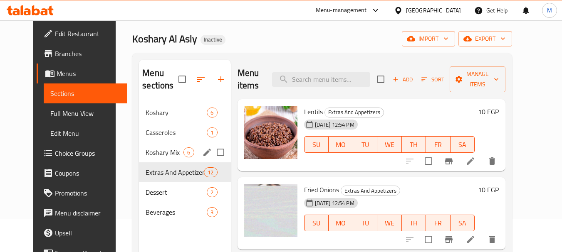
drag, startPoint x: 146, startPoint y: 143, endPoint x: 158, endPoint y: 141, distance: 11.8
click at [146, 143] on div "Koshary Mix 6" at bounding box center [184, 153] width 91 height 20
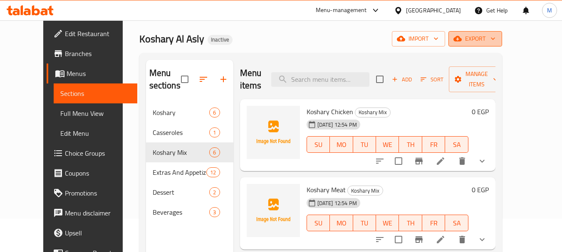
click at [495, 34] on span "export" at bounding box center [475, 39] width 40 height 10
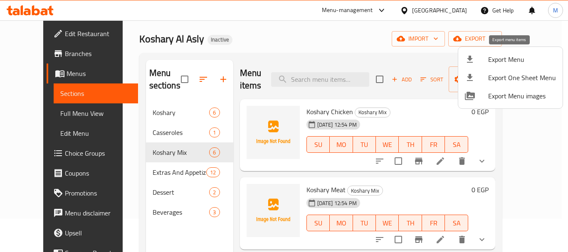
click at [499, 59] on span "Export Menu" at bounding box center [522, 59] width 68 height 10
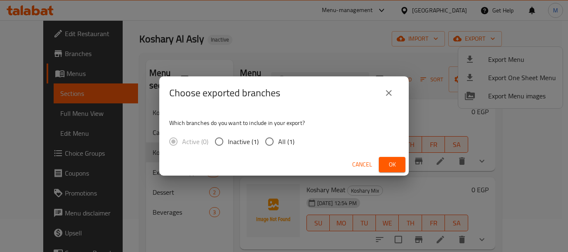
click at [267, 143] on input "All (1)" at bounding box center [269, 141] width 17 height 17
radio input "true"
click at [399, 165] on button "Ok" at bounding box center [392, 164] width 27 height 15
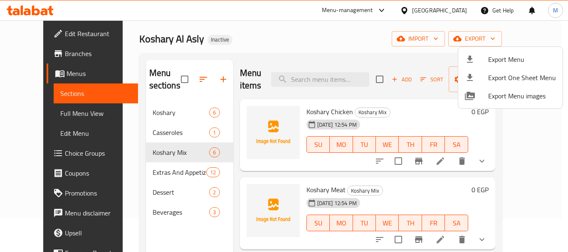
click at [218, 38] on div at bounding box center [284, 126] width 568 height 252
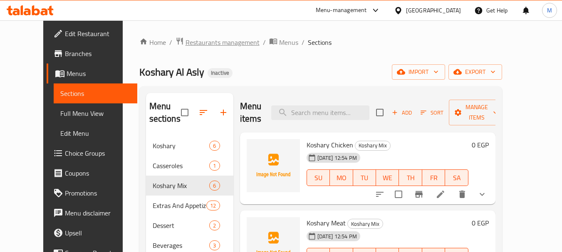
click at [185, 47] on span "Restaurants management" at bounding box center [222, 42] width 74 height 10
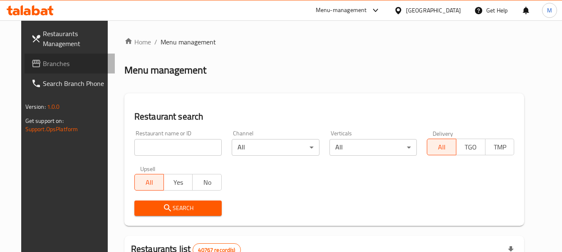
click at [43, 63] on span "Branches" at bounding box center [76, 64] width 66 height 10
